Goal: Task Accomplishment & Management: Use online tool/utility

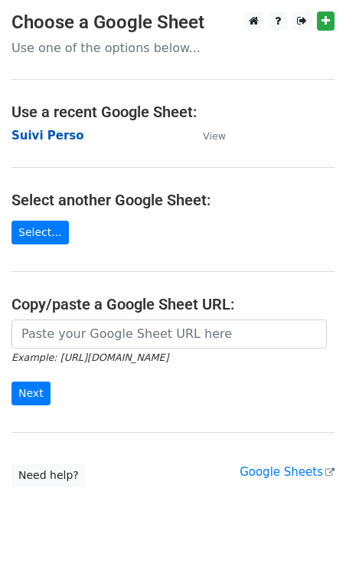
click at [68, 138] on strong "Suivi Perso" at bounding box center [47, 136] width 73 height 14
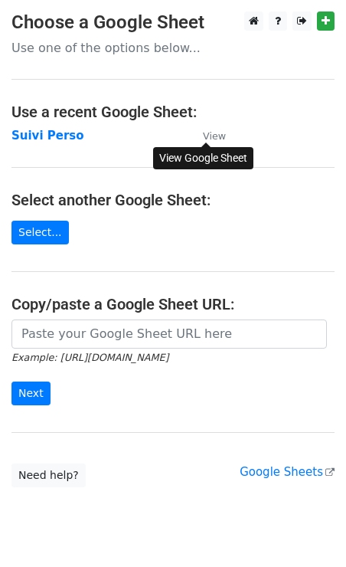
click at [209, 139] on small "View" at bounding box center [214, 135] width 23 height 11
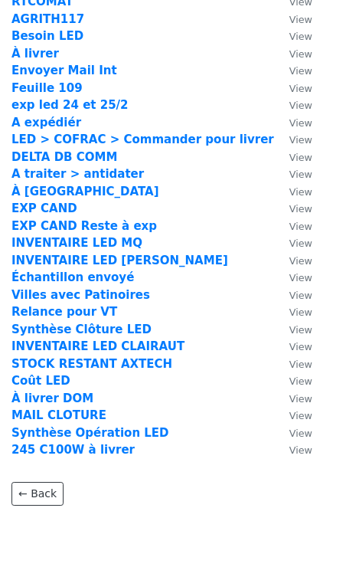
scroll to position [294, 0]
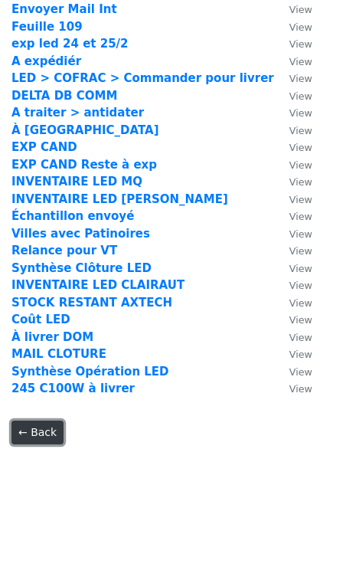
click at [48, 428] on link "← Back" at bounding box center [37, 433] width 52 height 24
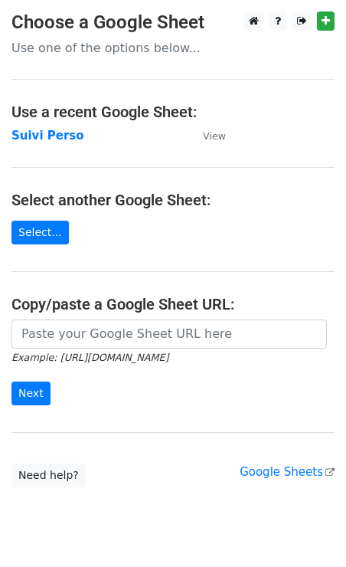
click at [84, 56] on main "Choose a Google Sheet Use one of the options below... Use a recent Google Sheet…" at bounding box center [173, 249] width 346 height 476
click at [105, 44] on p "Use one of the options below..." at bounding box center [172, 48] width 323 height 16
click at [31, 237] on link "Select..." at bounding box center [39, 233] width 57 height 24
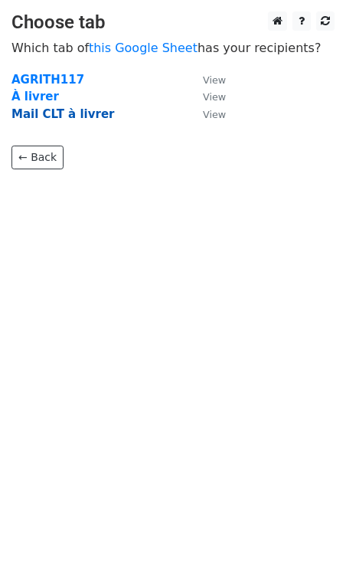
click at [49, 118] on strong "Mail CLT à livrer" at bounding box center [62, 114] width 103 height 14
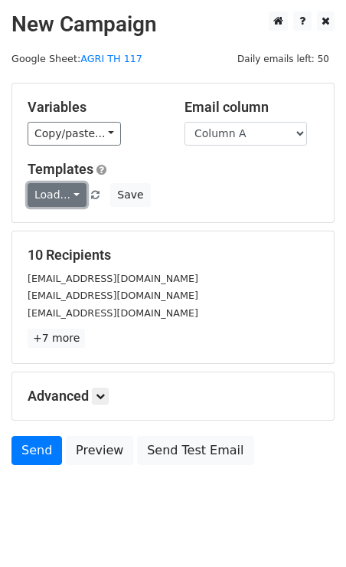
click at [75, 194] on link "Load..." at bounding box center [57, 195] width 59 height 24
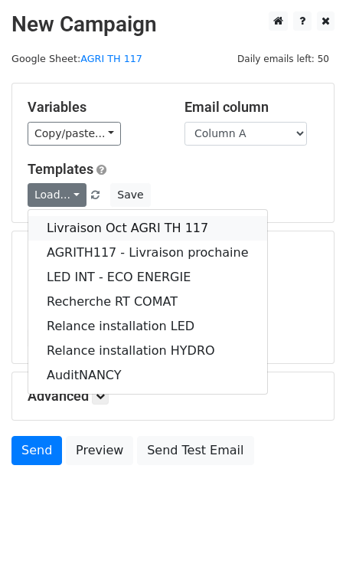
click at [87, 228] on link "Livraison Oct AGRI TH 117" at bounding box center [147, 228] width 239 height 25
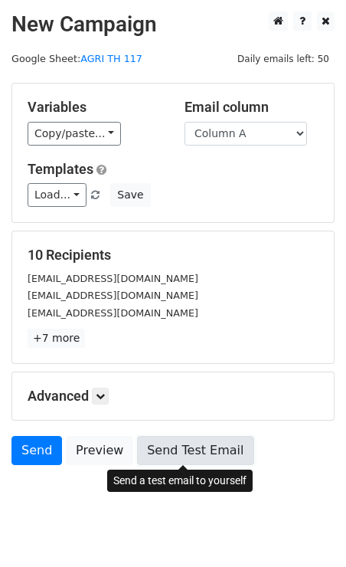
click at [168, 457] on link "Send Test Email" at bounding box center [195, 450] width 116 height 29
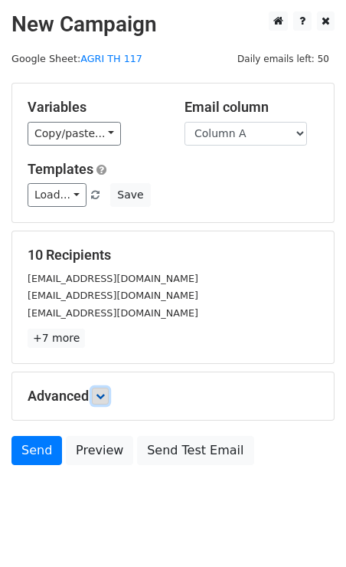
click at [98, 393] on link at bounding box center [100, 396] width 17 height 17
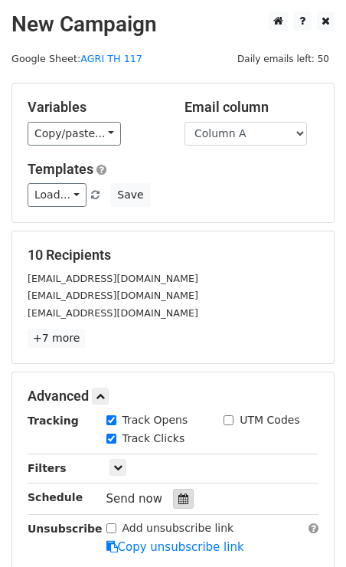
click at [179, 496] on icon at bounding box center [184, 498] width 10 height 11
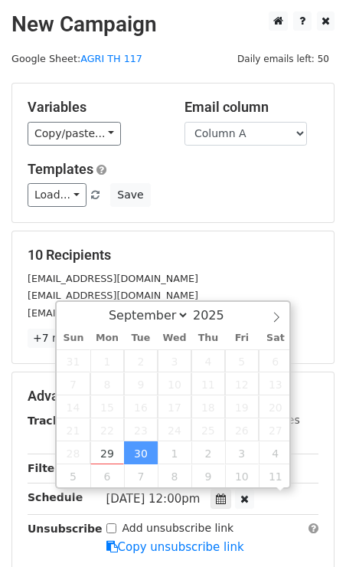
scroll to position [1, 0]
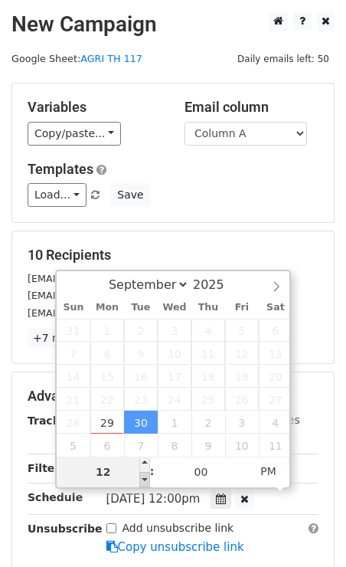
type input "2025-09-30 11:00"
type input "11"
click at [143, 479] on span at bounding box center [144, 479] width 11 height 15
type input "2025-09-30 10:00"
type input "10"
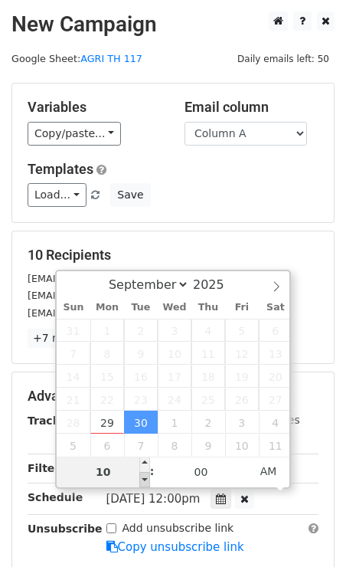
click at [143, 479] on span at bounding box center [144, 479] width 11 height 15
type input "2025-09-30 09:00"
type input "09"
click at [143, 479] on span at bounding box center [144, 479] width 11 height 15
type input "2025-09-30 08:00"
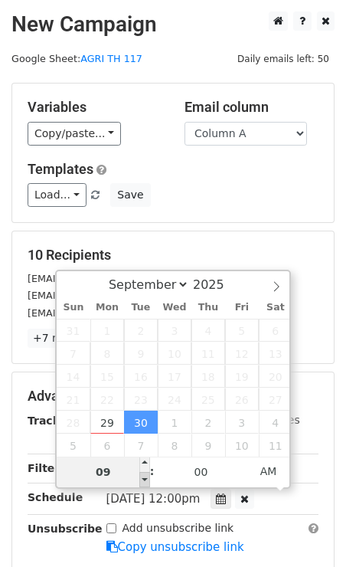
type input "08"
click at [143, 479] on span at bounding box center [144, 479] width 11 height 15
type input "2025-09-30 09:00"
type input "09"
click at [148, 462] on span at bounding box center [144, 464] width 11 height 15
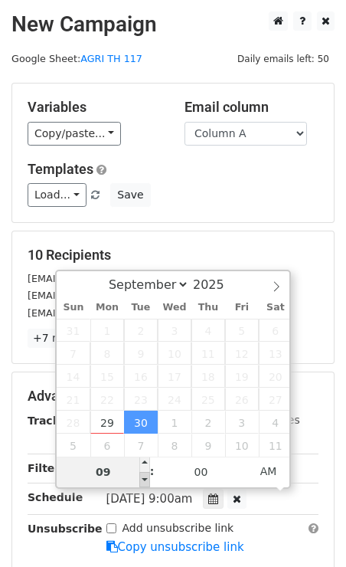
type input "2025-09-30 08:00"
type input "08"
click at [147, 478] on span at bounding box center [144, 479] width 11 height 15
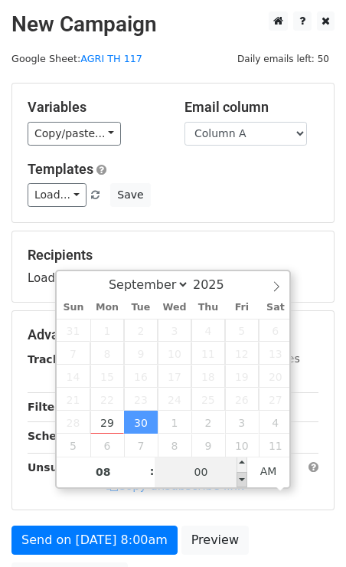
type input "2025-09-30 07:55"
type input "07"
type input "55"
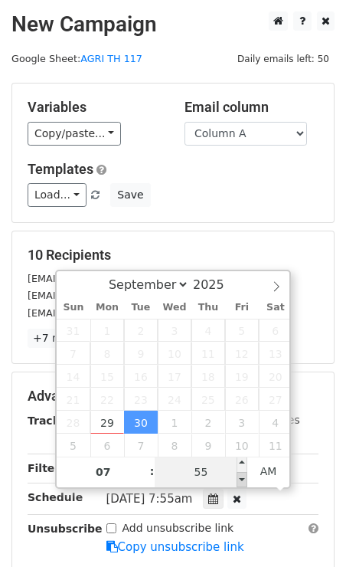
click at [239, 479] on span at bounding box center [242, 479] width 11 height 15
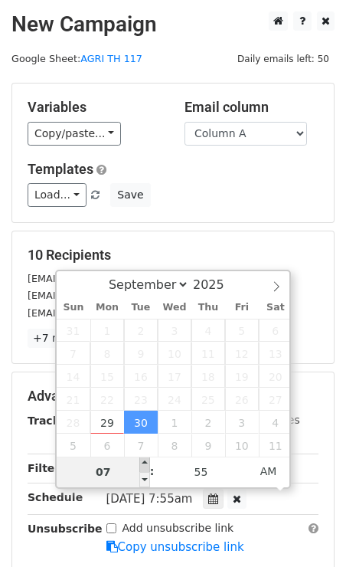
type input "2025-09-30 08:55"
type input "08"
click at [145, 464] on span at bounding box center [144, 464] width 11 height 15
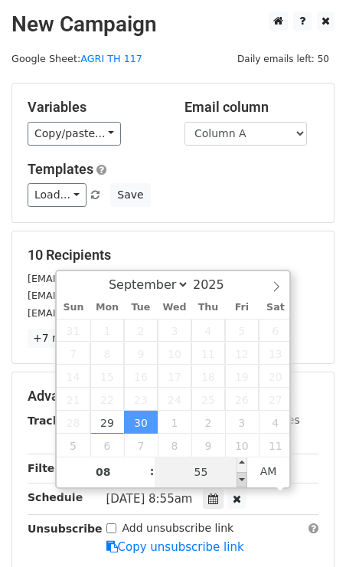
type input "2025-09-30 08:50"
type input "50"
click at [242, 479] on span at bounding box center [242, 479] width 11 height 15
type input "2025-09-30 08:45"
type input "45"
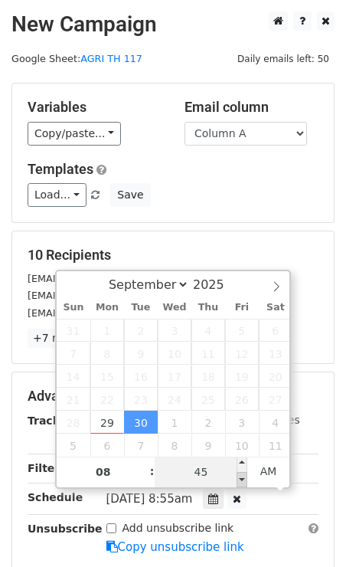
click at [242, 479] on span at bounding box center [242, 479] width 11 height 15
type input "2025-09-30 08:40"
type input "40"
click at [242, 479] on span at bounding box center [242, 479] width 11 height 15
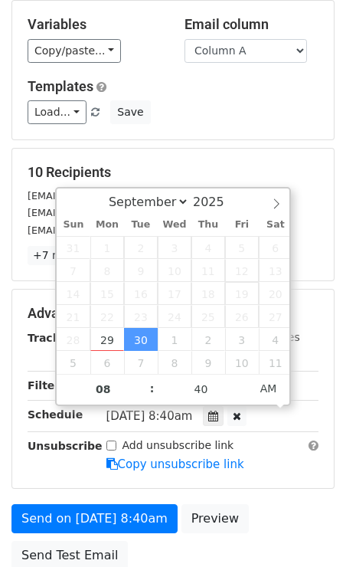
scroll to position [118, 0]
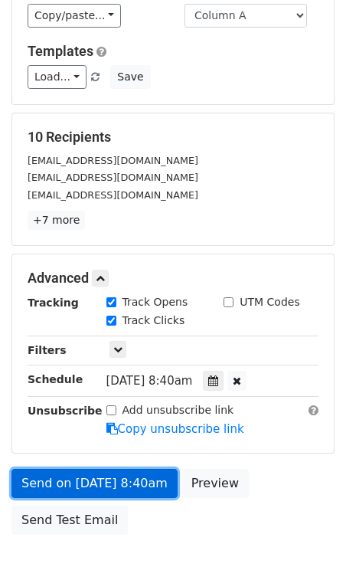
click at [136, 490] on link "Send on Sep 30 at 8:40am" at bounding box center [94, 483] width 166 height 29
